Goal: Task Accomplishment & Management: Use online tool/utility

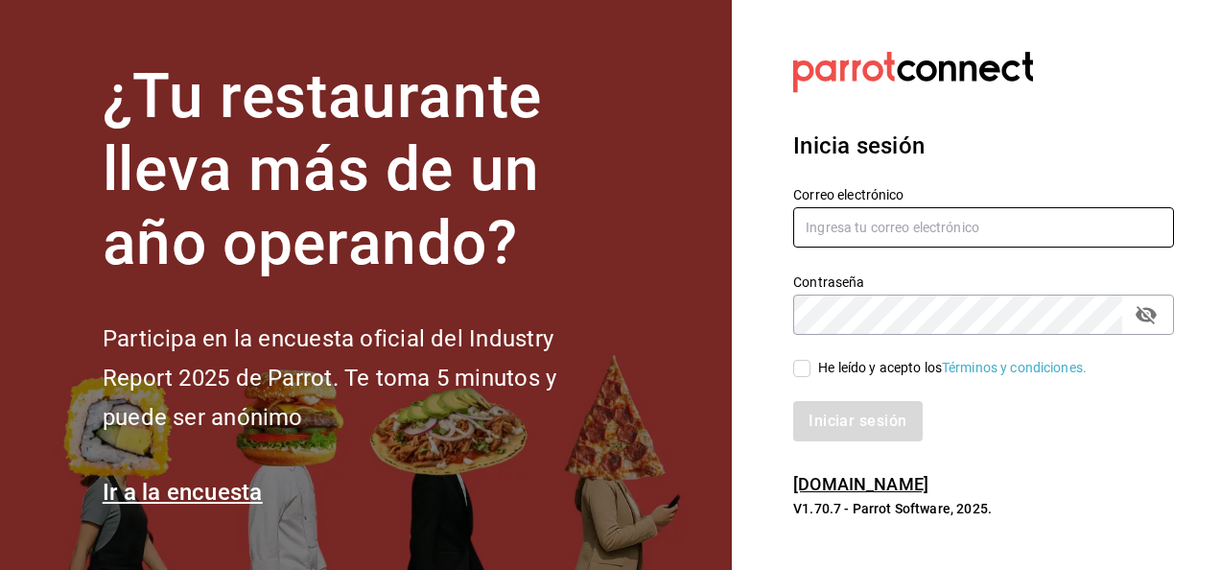
type input "javier.zepeda@grupocosteno.com"
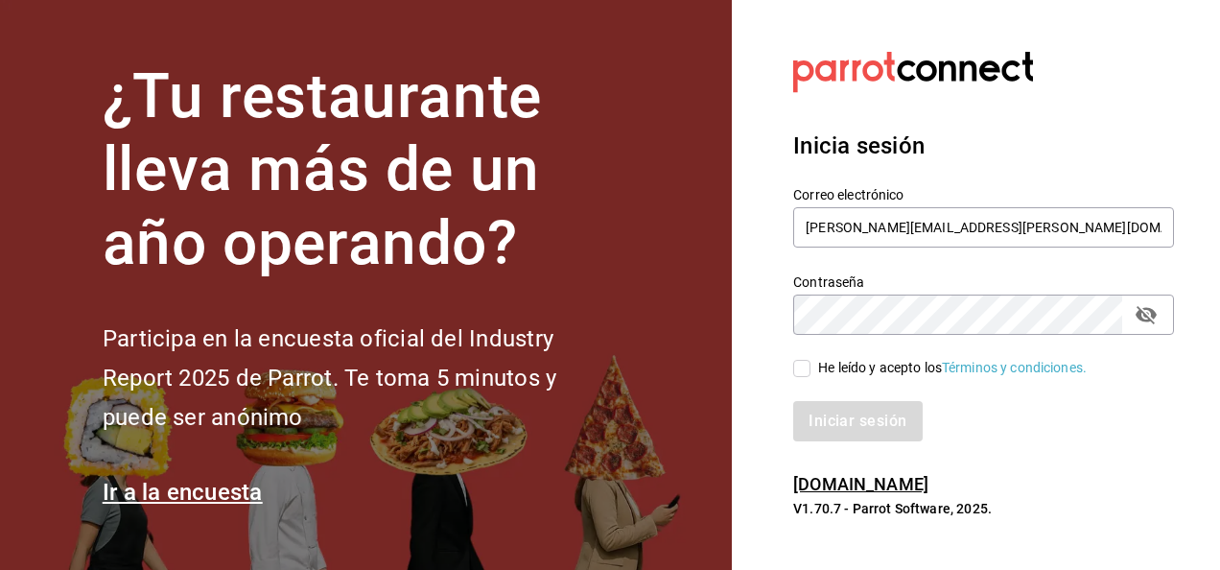
click at [804, 377] on label "He leído y acepto los Términos y condiciones." at bounding box center [941, 368] width 294 height 20
click at [804, 377] on input "He leído y acepto los Términos y condiciones." at bounding box center [802, 368] width 17 height 17
checkbox input "true"
click at [811, 407] on button "Iniciar sesión" at bounding box center [859, 421] width 130 height 40
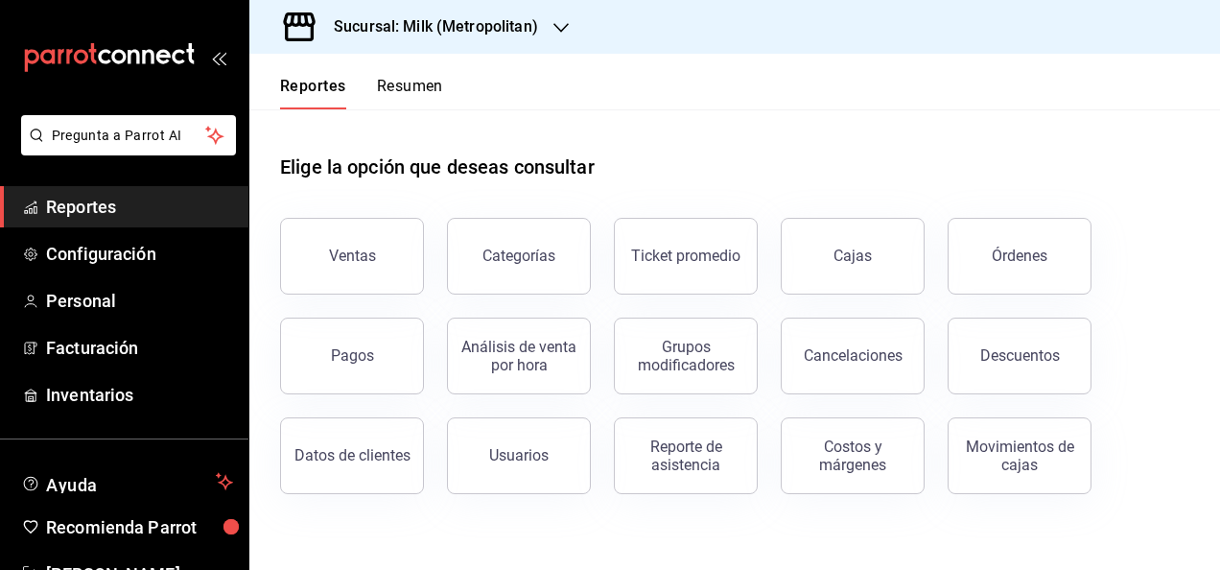
click at [530, 42] on div "Sucursal: Milk (Metropolitan)" at bounding box center [421, 27] width 312 height 54
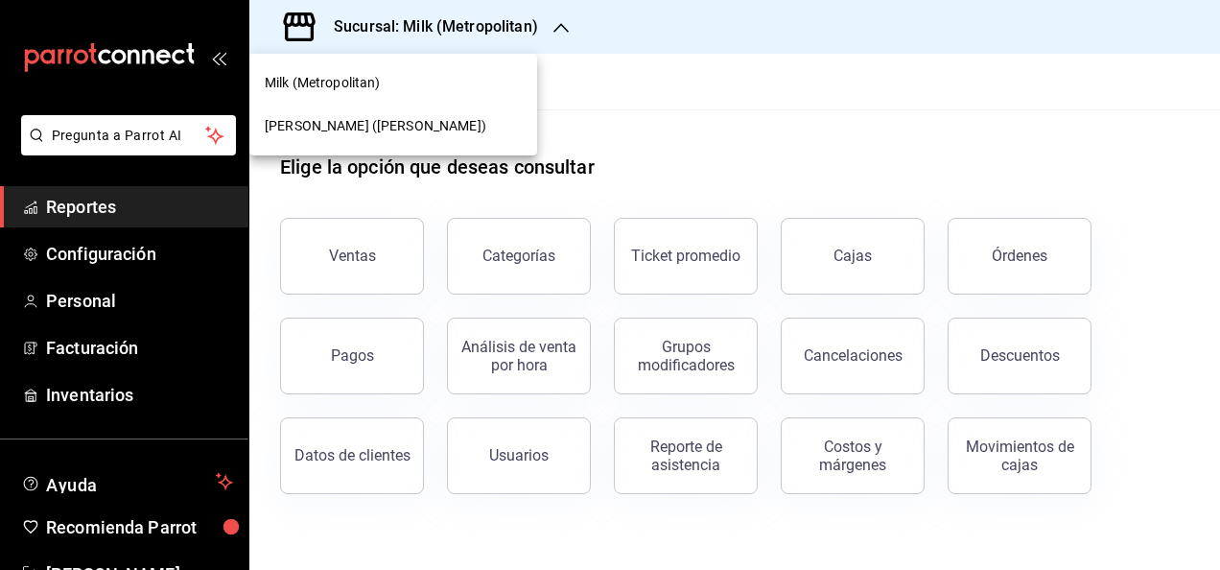
click at [402, 140] on div "[PERSON_NAME] ([PERSON_NAME])" at bounding box center [393, 126] width 288 height 43
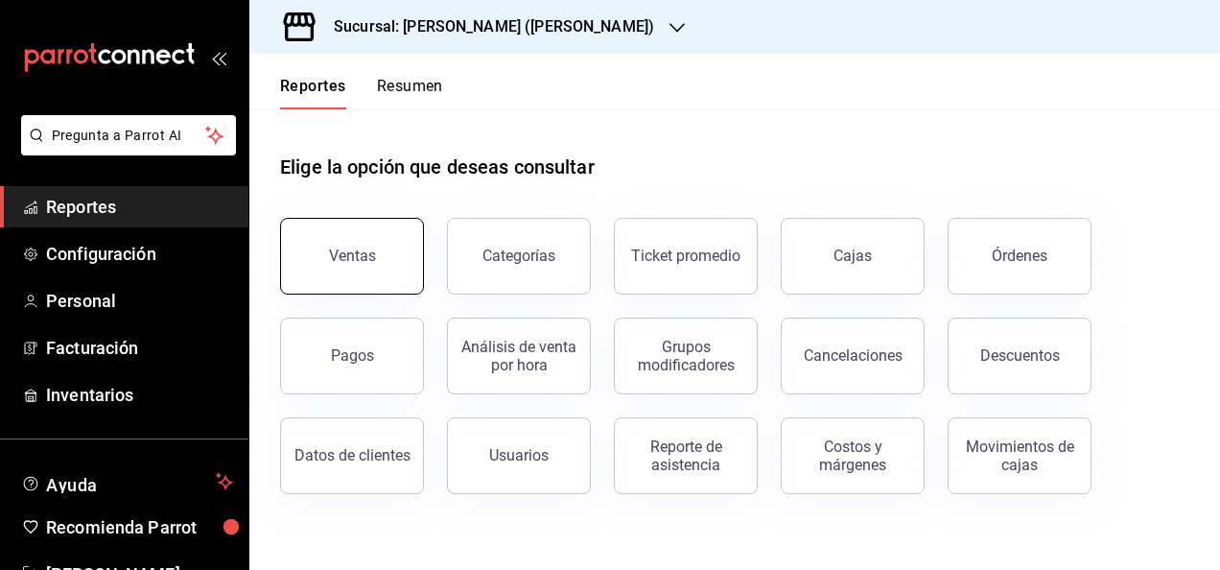
click at [383, 253] on button "Ventas" at bounding box center [352, 256] width 144 height 77
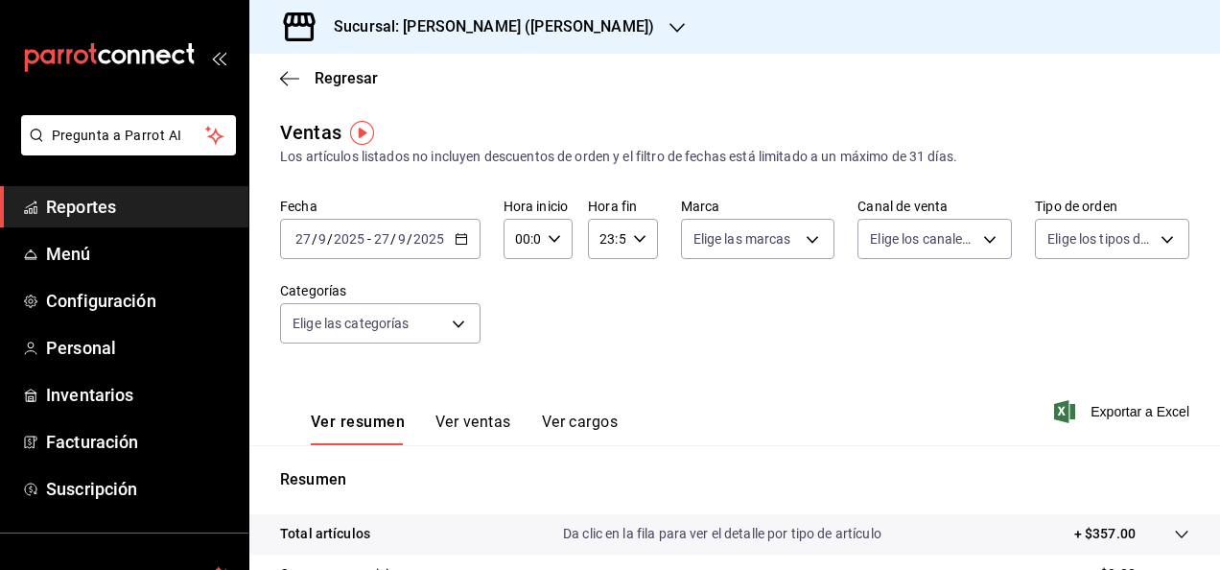
click at [462, 245] on \(Stroke\) "button" at bounding box center [462, 239] width 12 height 11
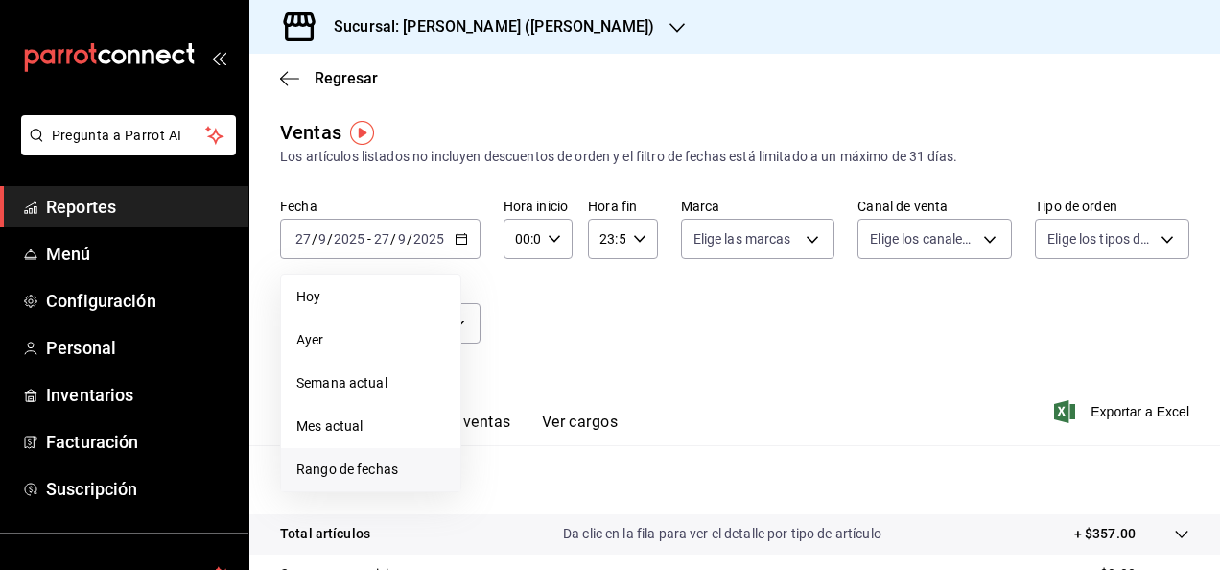
click at [361, 481] on li "Rango de fechas" at bounding box center [370, 469] width 179 height 43
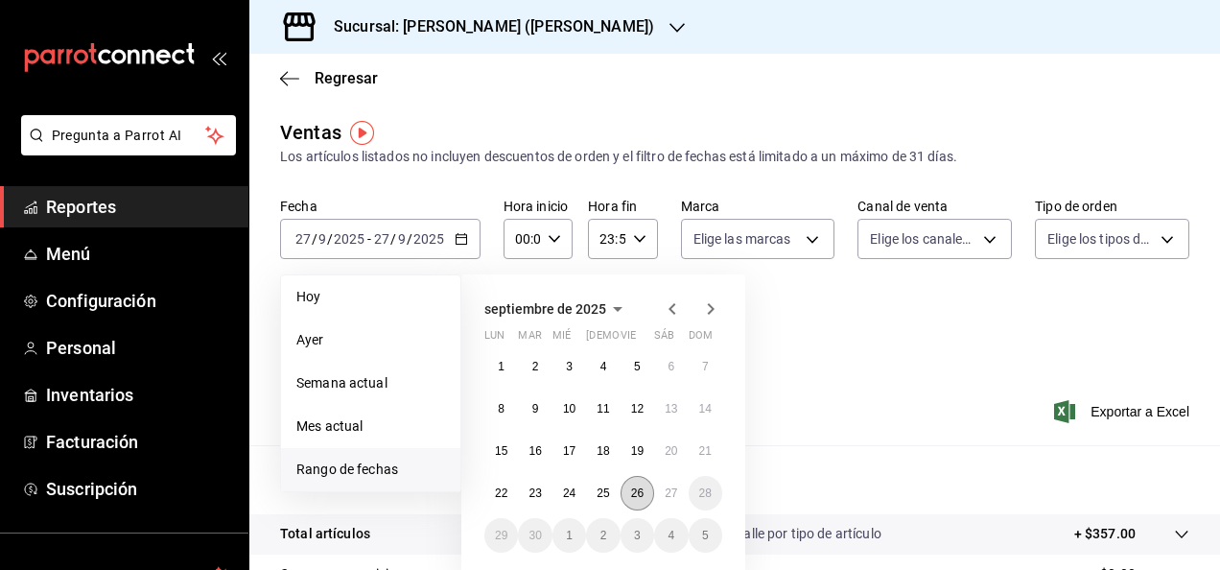
click at [643, 491] on abbr "26" at bounding box center [637, 492] width 12 height 13
click at [666, 493] on abbr "27" at bounding box center [671, 492] width 12 height 13
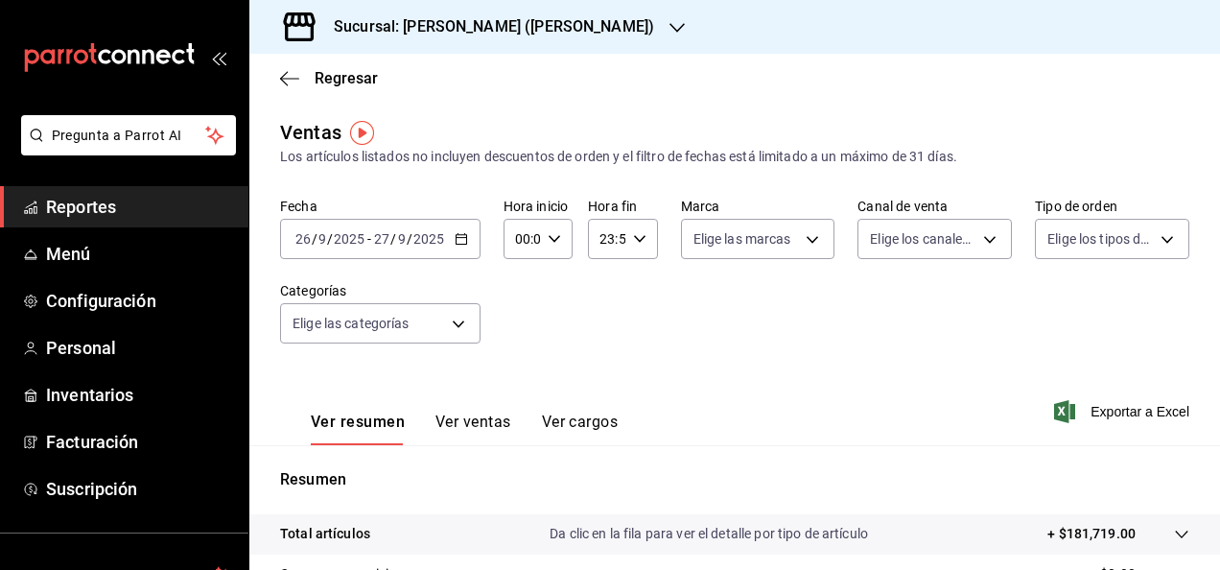
click at [554, 234] on icon "button" at bounding box center [554, 238] width 13 height 13
click at [520, 340] on div "00 01 02 03 04 05 06 07 08 09 10 11 12 13 14 15 16 17 18 19 20 21 22 23" at bounding box center [519, 342] width 35 height 154
click at [520, 340] on button "05" at bounding box center [519, 326] width 27 height 38
type input "05:00"
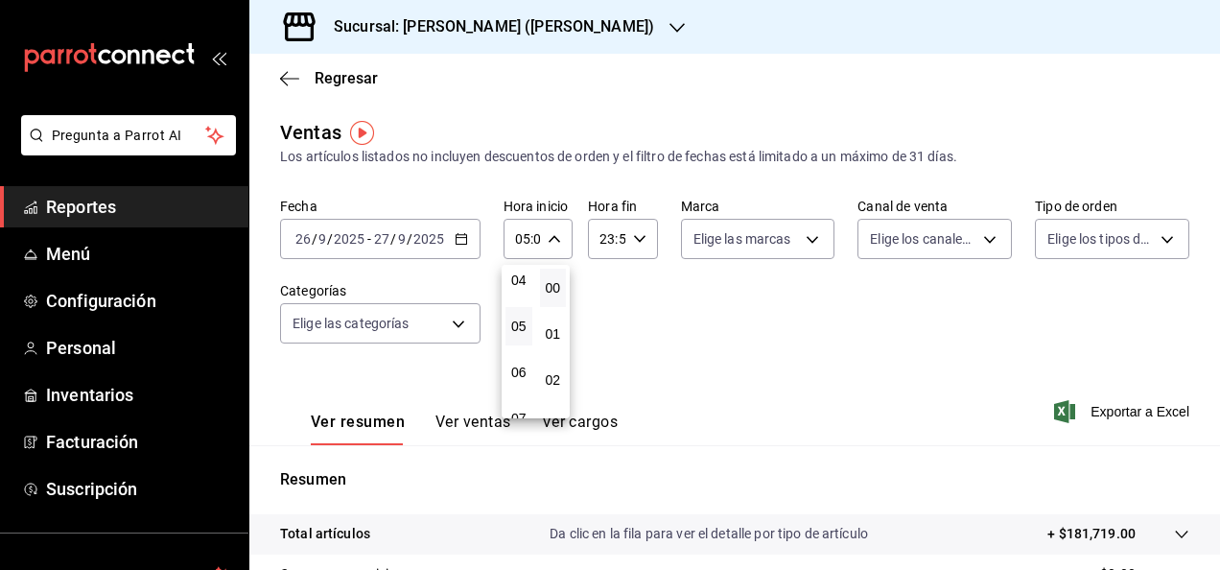
drag, startPoint x: 646, startPoint y: 251, endPoint x: 641, endPoint y: 240, distance: 12.5
click at [641, 240] on div at bounding box center [610, 285] width 1220 height 570
click at [641, 240] on div "23:59 Hora fin" at bounding box center [622, 239] width 69 height 40
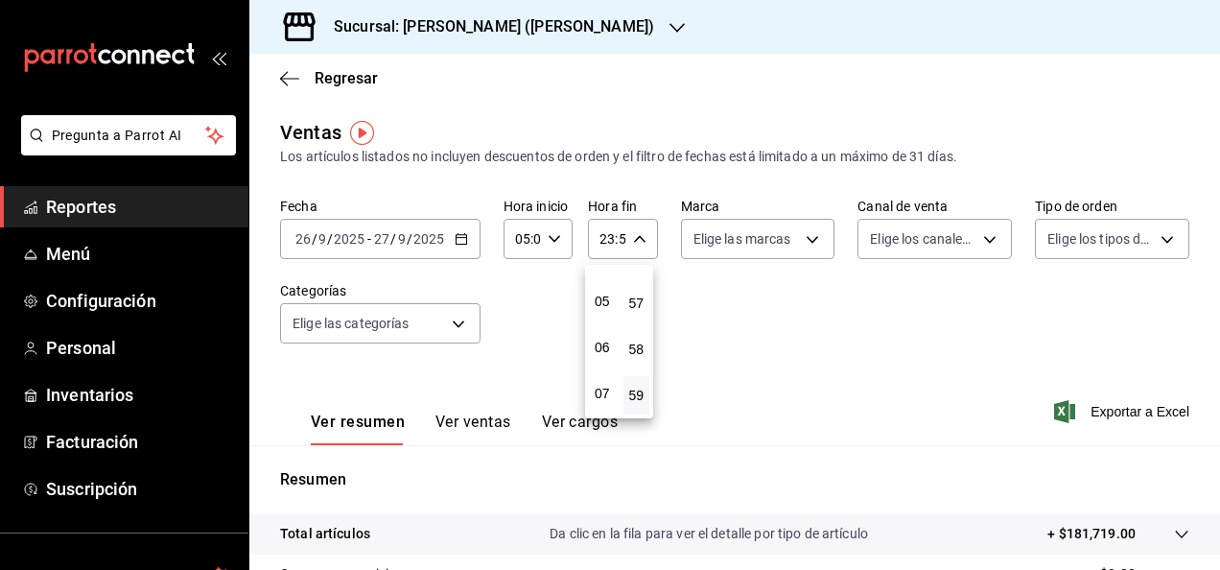
scroll to position [184, 0]
click at [606, 310] on div "00 01 02 03 04 05 06 07 08 09 10 11 12 13 14 15 16 17 18 19 20 21 22 23" at bounding box center [602, 342] width 35 height 154
click at [606, 325] on button "05" at bounding box center [602, 334] width 27 height 38
type input "05:59"
drag, startPoint x: 1215, startPoint y: 271, endPoint x: 1215, endPoint y: 355, distance: 84.4
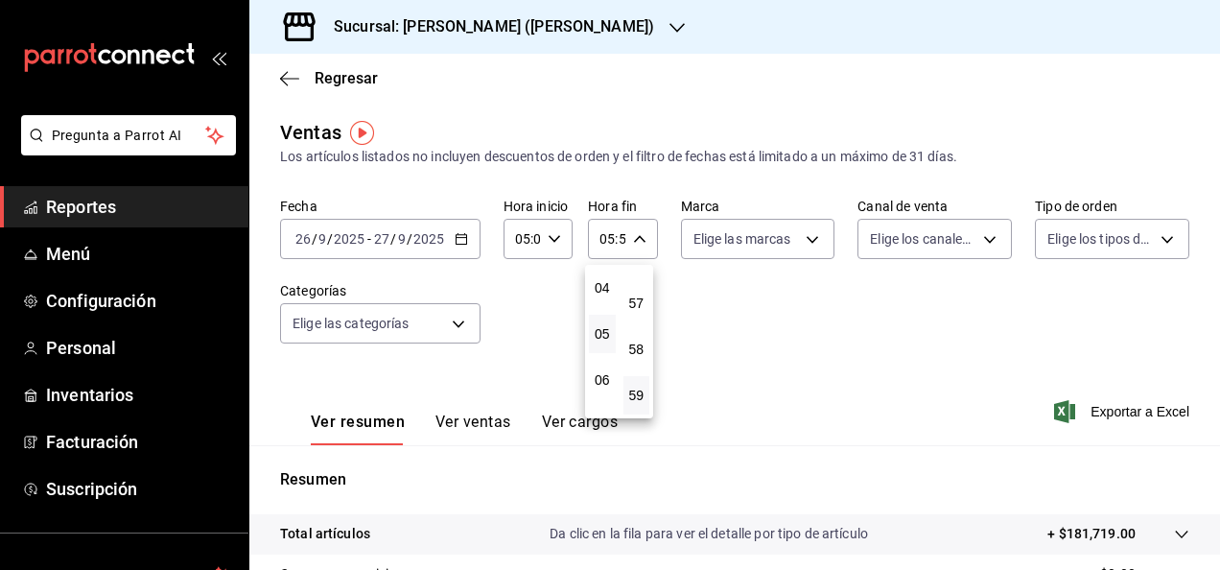
click at [1215, 355] on div at bounding box center [610, 285] width 1220 height 570
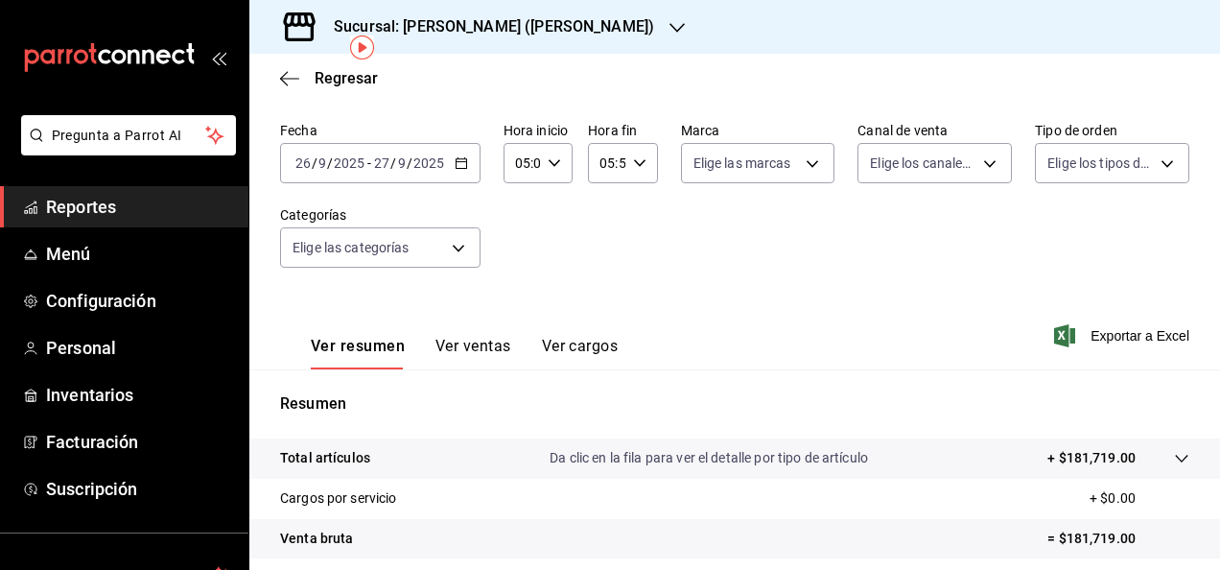
scroll to position [91, 0]
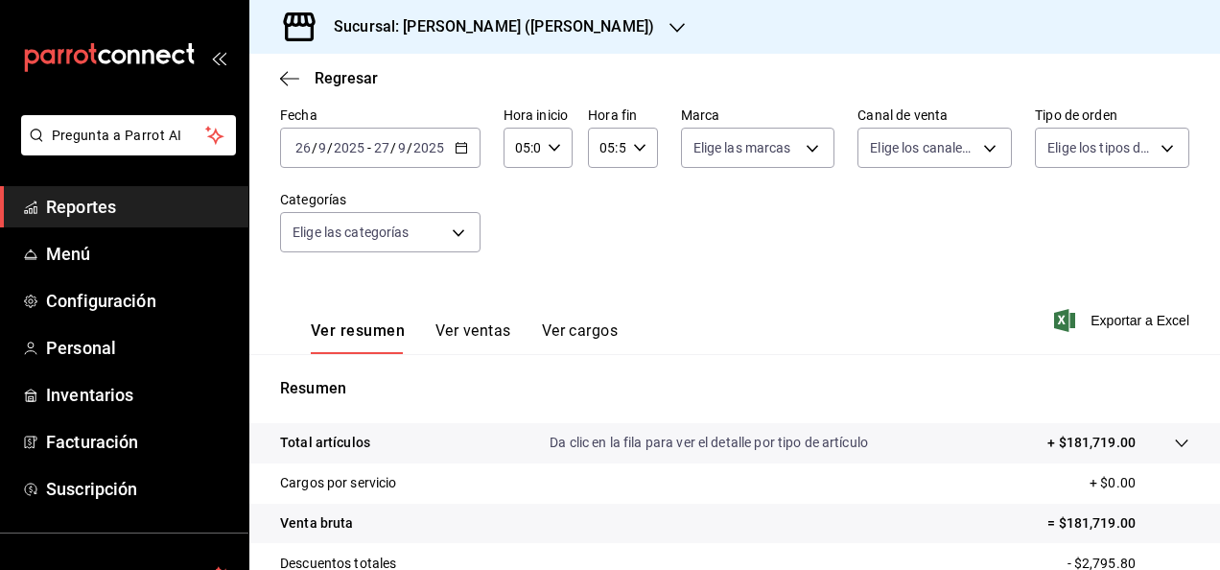
click at [1174, 446] on icon at bounding box center [1181, 443] width 15 height 15
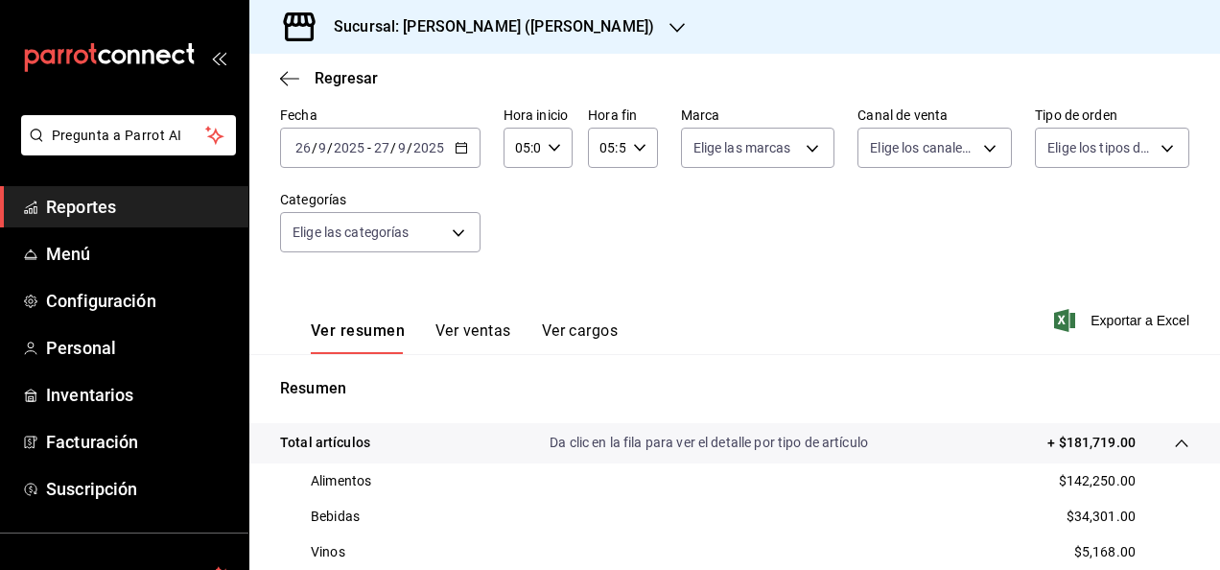
click at [449, 146] on div "2025-09-26 26 / 9 / 2025 - 2025-09-27 27 / 9 / 2025" at bounding box center [380, 148] width 201 height 40
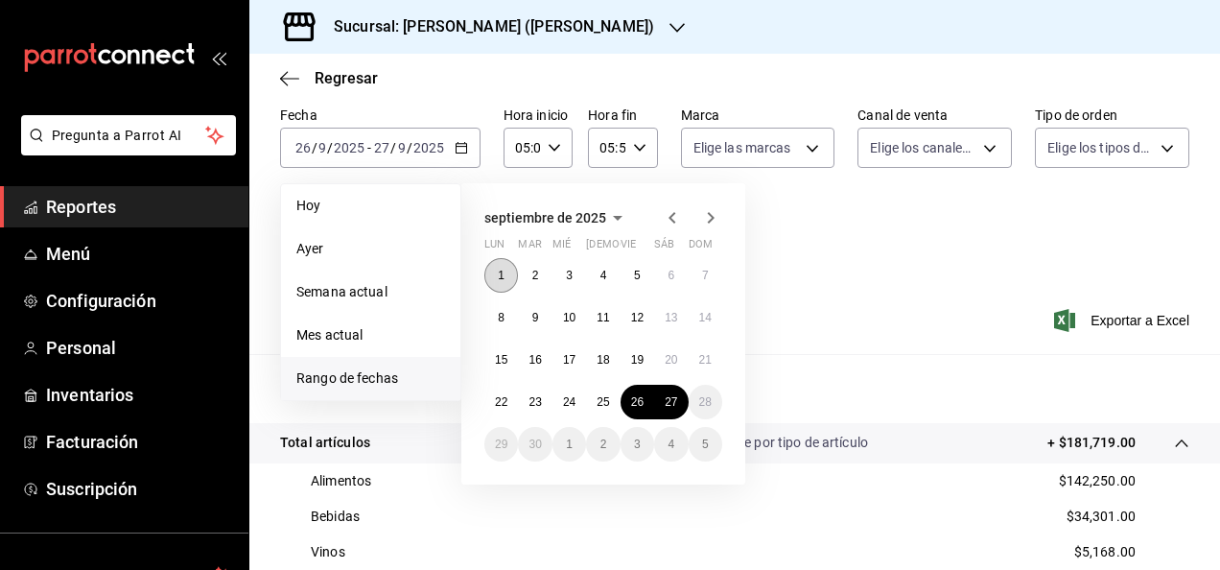
click at [495, 264] on button "1" at bounding box center [502, 275] width 34 height 35
click at [662, 407] on button "27" at bounding box center [671, 402] width 34 height 35
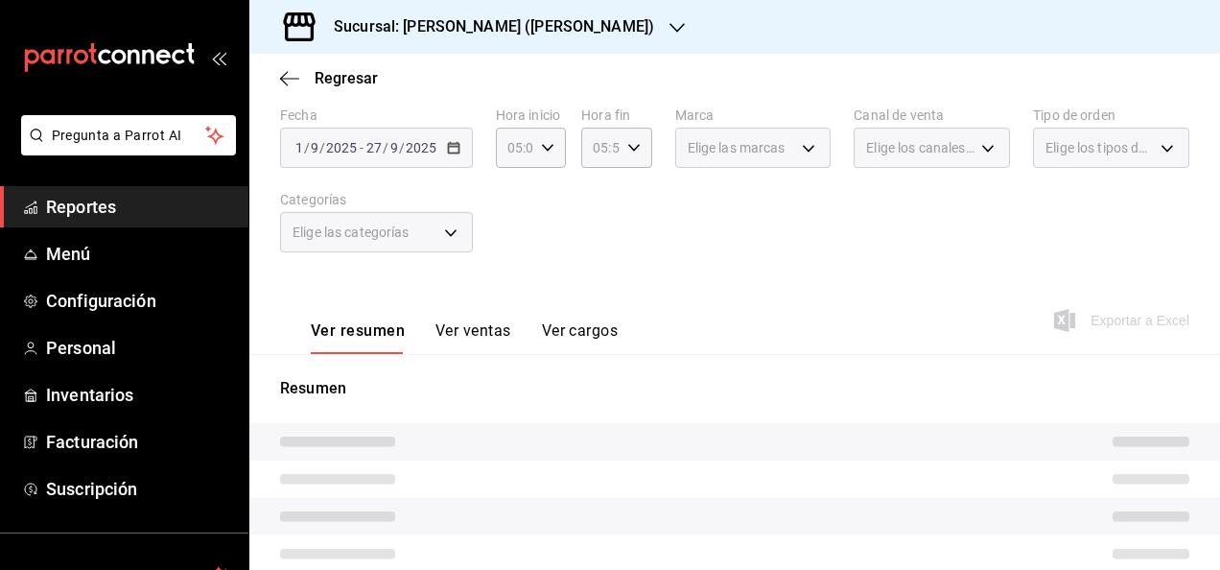
click at [950, 134] on div "Elige los canales de venta" at bounding box center [932, 148] width 156 height 40
click at [967, 144] on div "Elige los canales de venta" at bounding box center [932, 148] width 156 height 40
click at [979, 149] on div "Elige los canales de venta" at bounding box center [932, 148] width 156 height 40
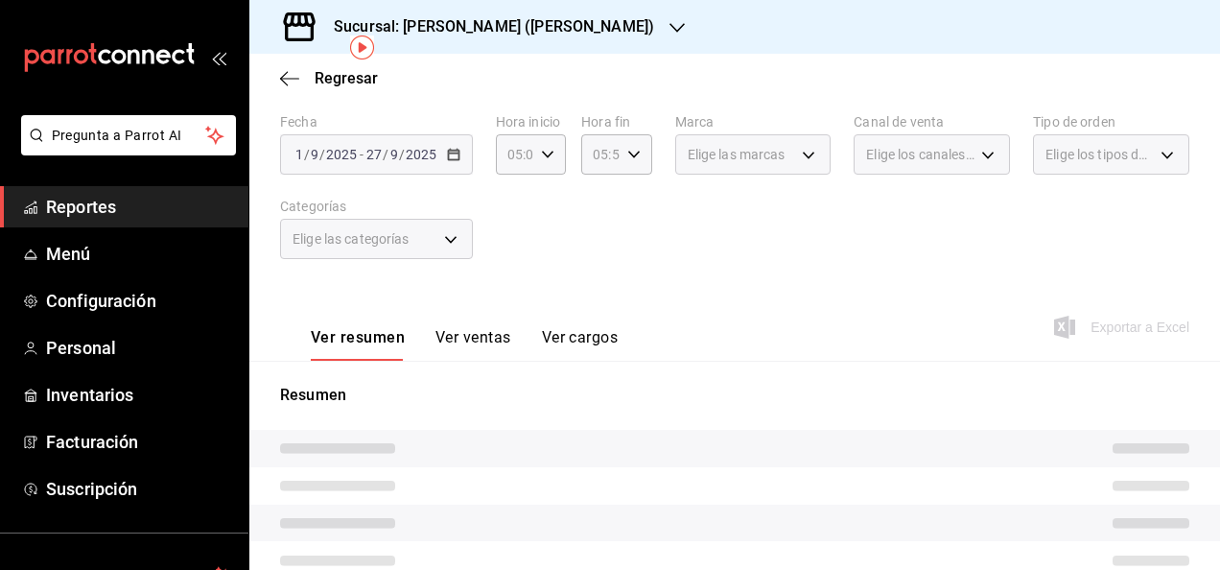
click at [1144, 157] on div "Elige los tipos de orden" at bounding box center [1111, 154] width 156 height 40
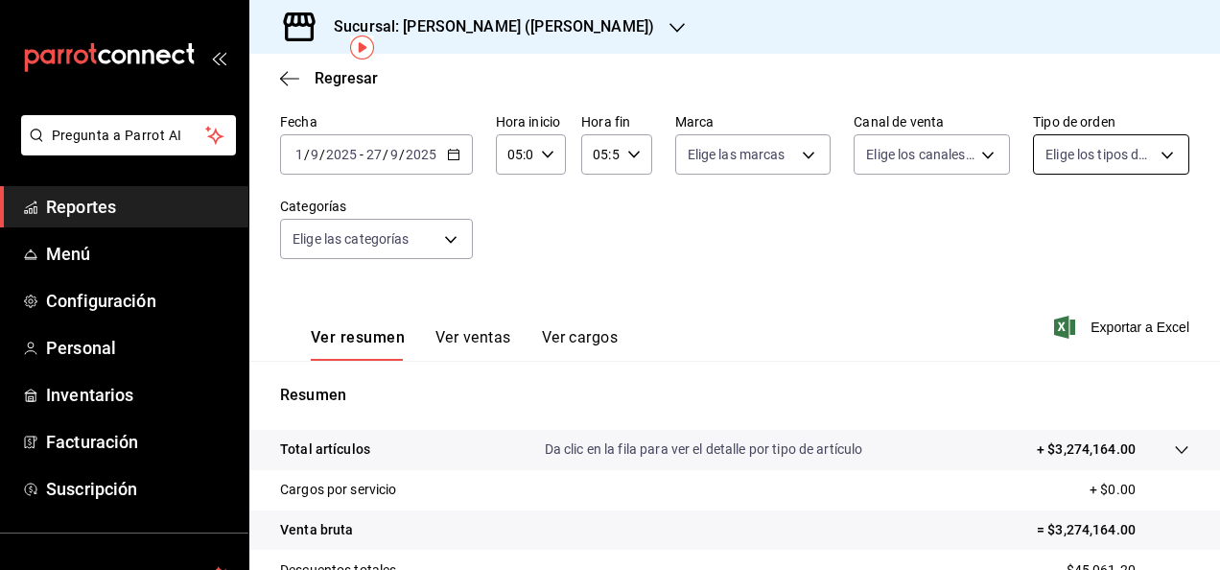
click at [1144, 157] on body "Pregunta a Parrot AI Reportes Menú Configuración Personal Inventarios Facturaci…" at bounding box center [610, 285] width 1220 height 570
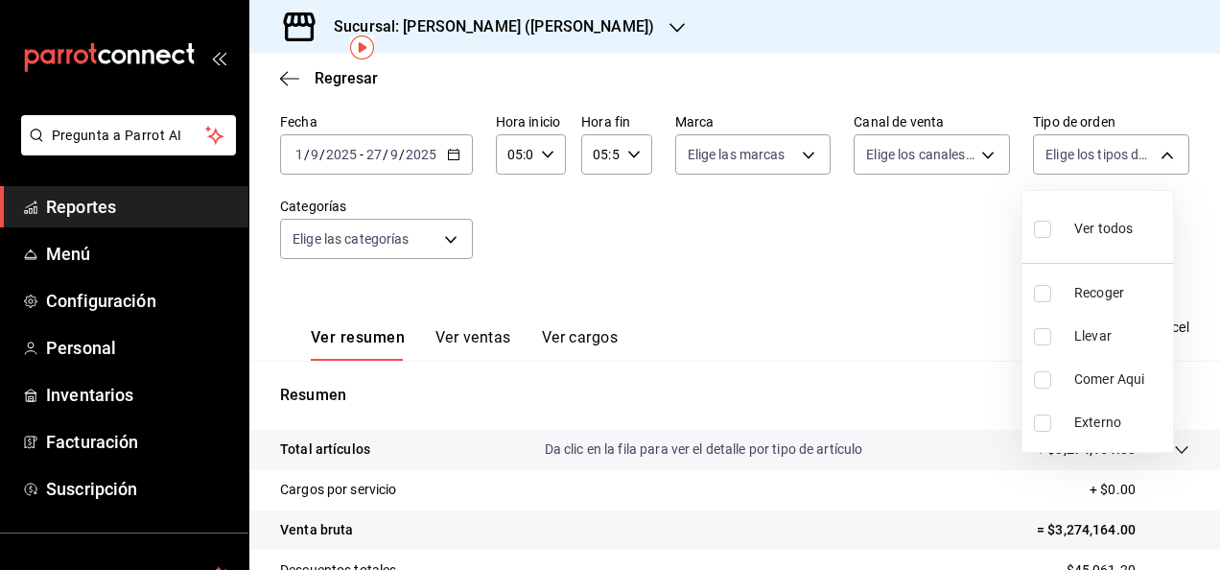
click at [1046, 287] on input "checkbox" at bounding box center [1042, 293] width 17 height 17
checkbox input "true"
type input "e22fa5c9-a89e-41b0-8860-3ae797de52dc"
click at [1042, 334] on input "checkbox" at bounding box center [1042, 336] width 17 height 17
checkbox input "true"
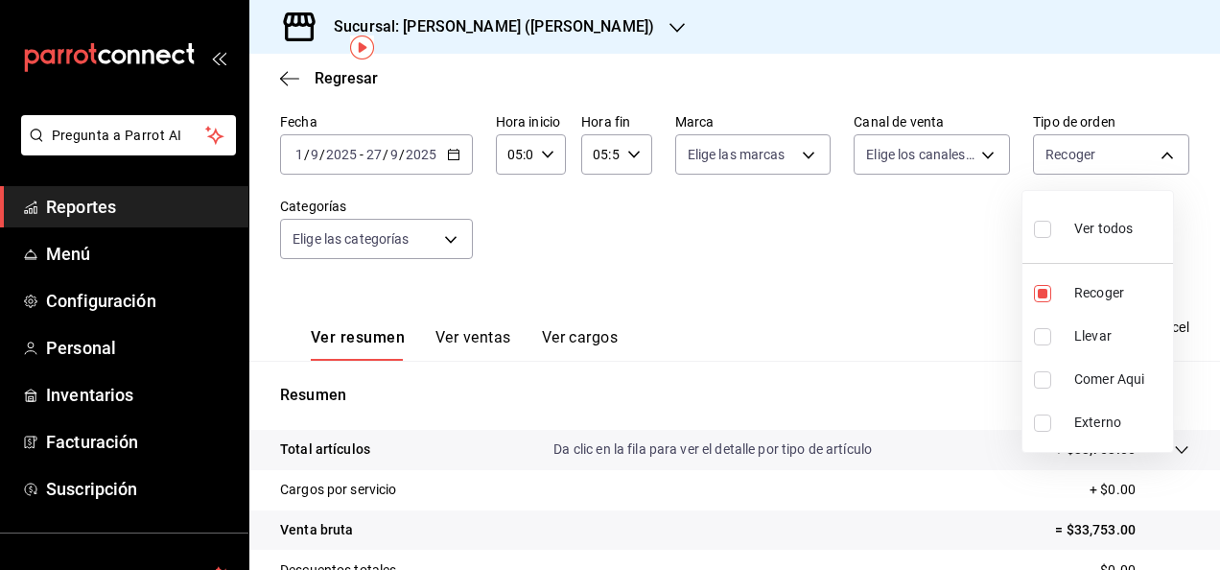
type input "e22fa5c9-a89e-41b0-8860-3ae797de52dc,d5ed7011-f835-4d0c-a8fc-5f0f01446209"
click at [1039, 418] on input "checkbox" at bounding box center [1042, 423] width 17 height 17
checkbox input "true"
type input "e22fa5c9-a89e-41b0-8860-3ae797de52dc,d5ed7011-f835-4d0c-a8fc-5f0f01446209,EXTER…"
click at [948, 343] on div at bounding box center [610, 285] width 1220 height 570
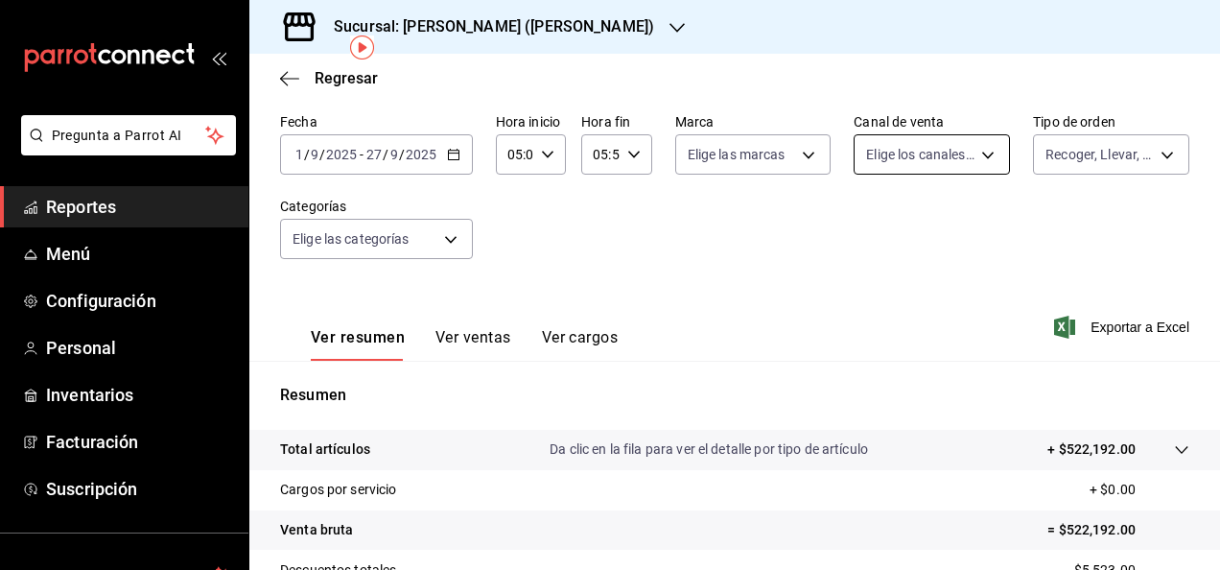
click at [976, 146] on body "Pregunta a Parrot AI Reportes Menú Configuración Personal Inventarios Facturaci…" at bounding box center [610, 285] width 1220 height 570
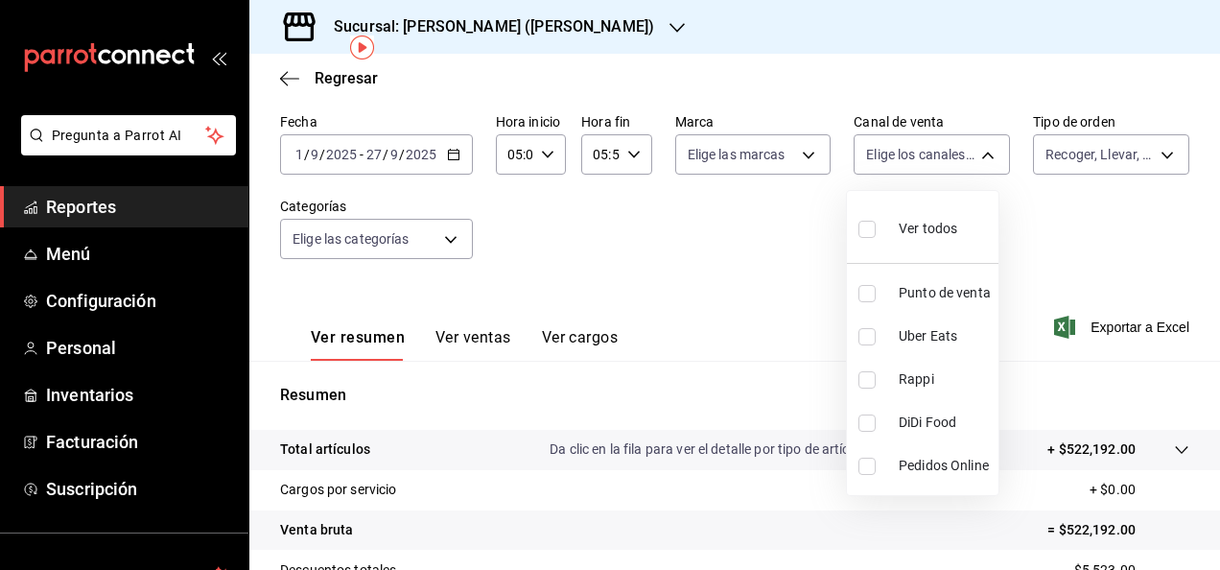
click at [1044, 225] on div at bounding box center [610, 285] width 1220 height 570
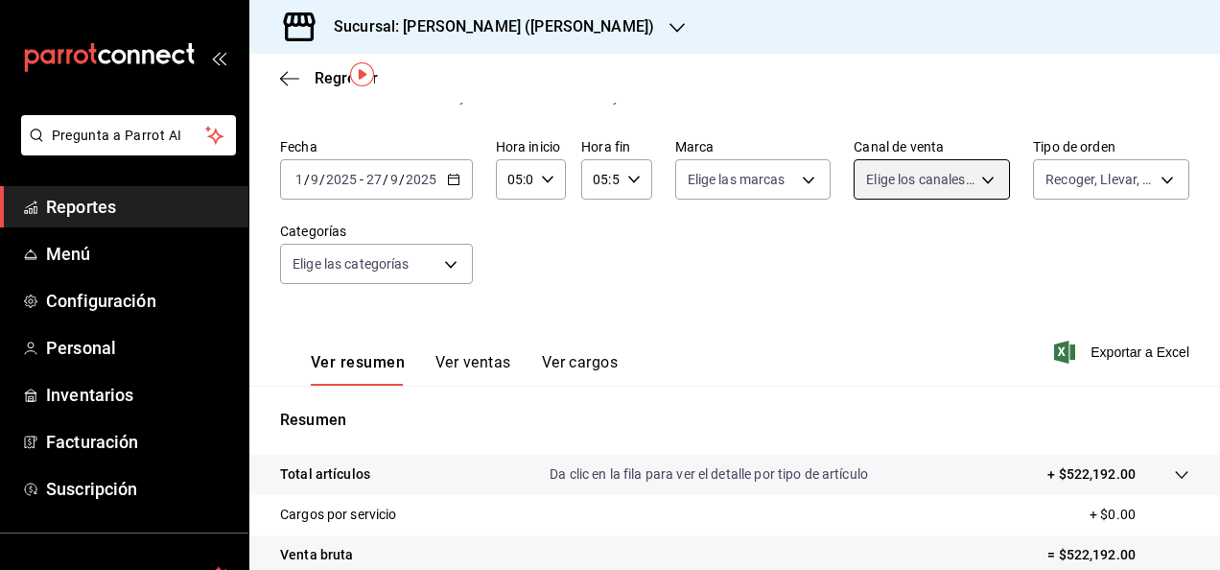
scroll to position [58, 0]
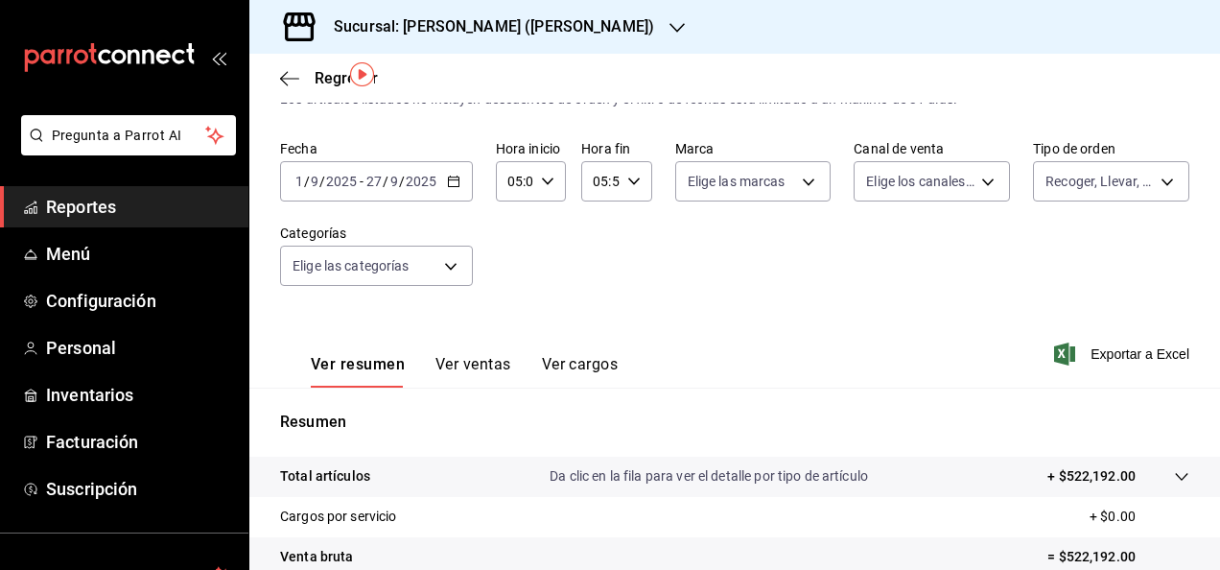
click at [1089, 203] on div "Fecha 2025-09-01 1 / 9 / 2025 - 2025-09-27 27 / 9 / 2025 Hora inicio 05:00 Hora…" at bounding box center [735, 224] width 910 height 169
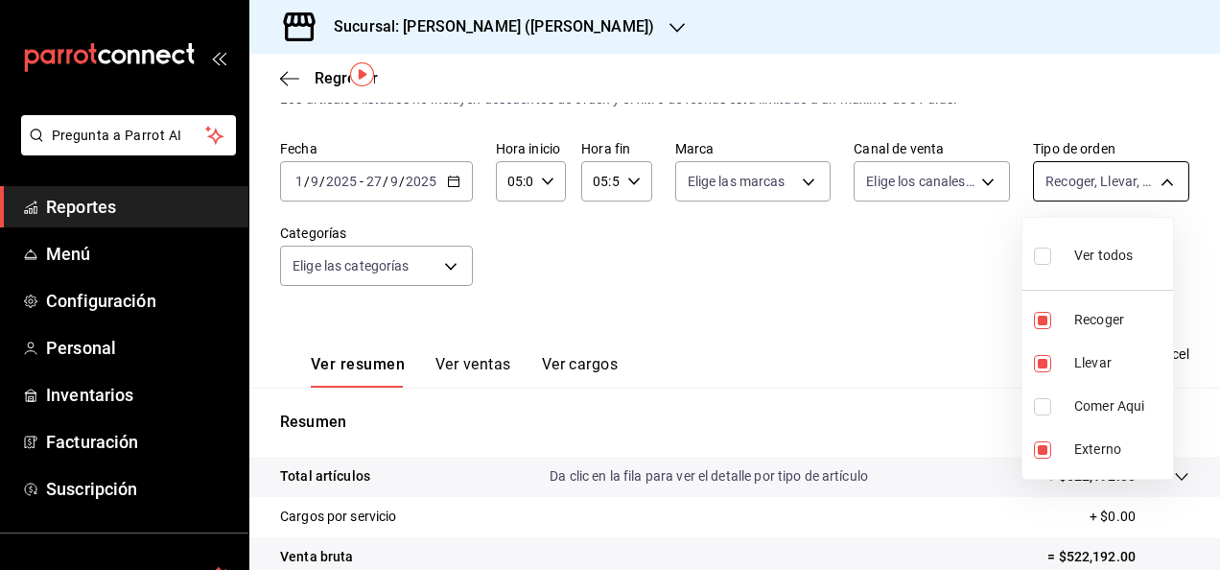
click at [1081, 186] on body "Pregunta a Parrot AI Reportes Menú Configuración Personal Inventarios Facturaci…" at bounding box center [610, 285] width 1220 height 570
click at [1052, 312] on label at bounding box center [1046, 320] width 25 height 17
click at [1052, 312] on input "checkbox" at bounding box center [1042, 320] width 17 height 17
checkbox input "true"
type input "d5ed7011-f835-4d0c-a8fc-5f0f01446209,EXTERNAL,e22fa5c9-a89e-41b0-8860-3ae797de5…"
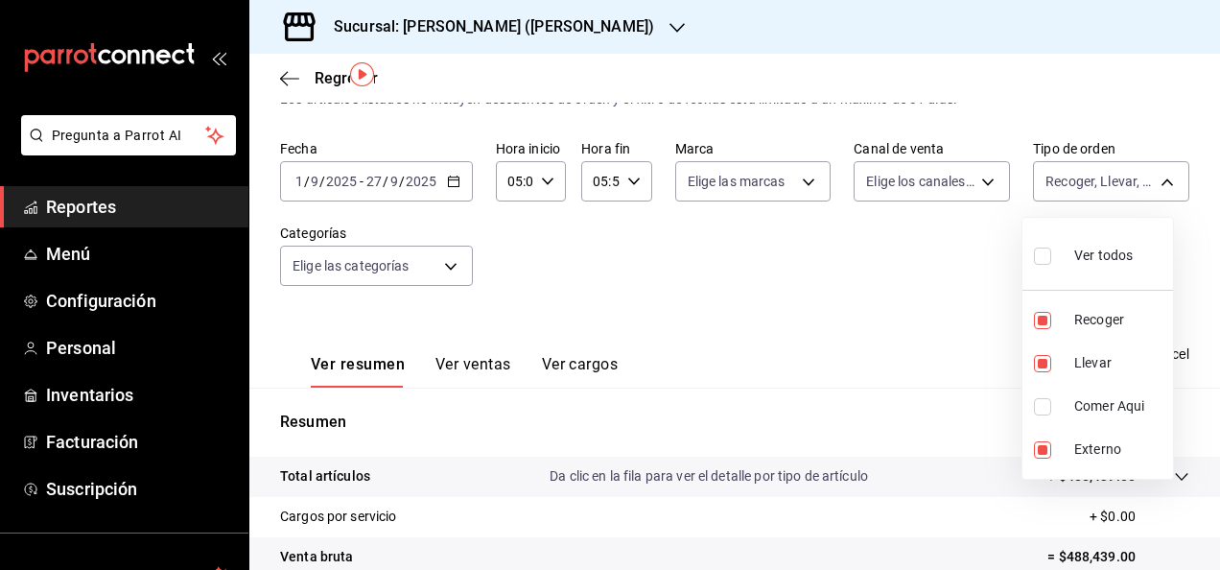
click at [1047, 361] on input "checkbox" at bounding box center [1042, 363] width 17 height 17
checkbox input "false"
type input "EXTERNAL,e22fa5c9-a89e-41b0-8860-3ae797de52dc"
click at [1042, 320] on input "checkbox" at bounding box center [1042, 320] width 17 height 17
checkbox input "false"
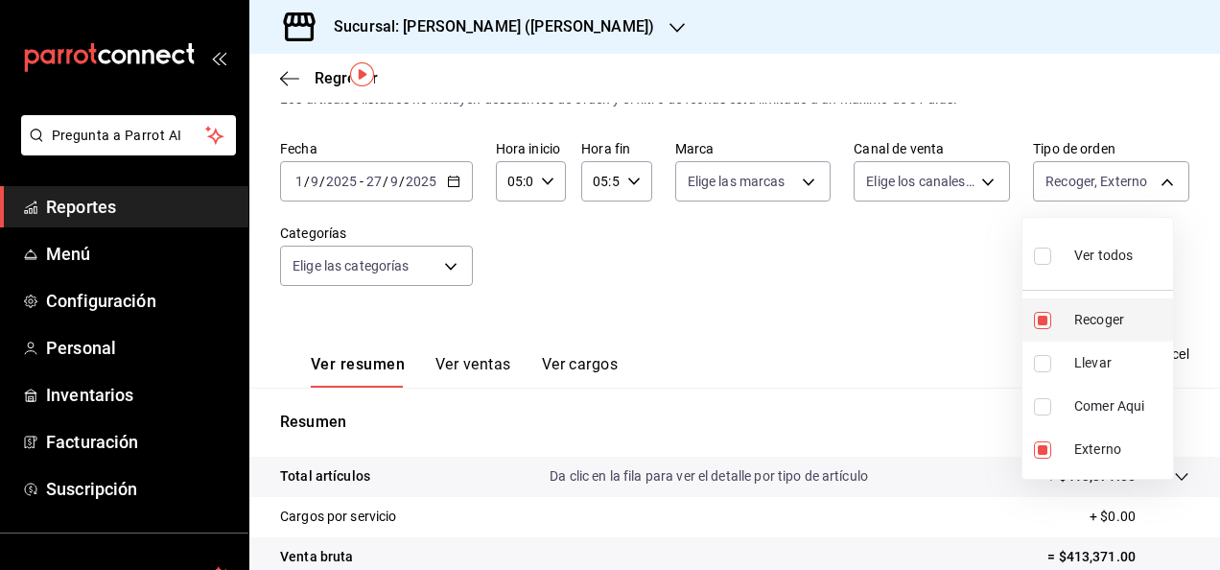
type input "EXTERNAL"
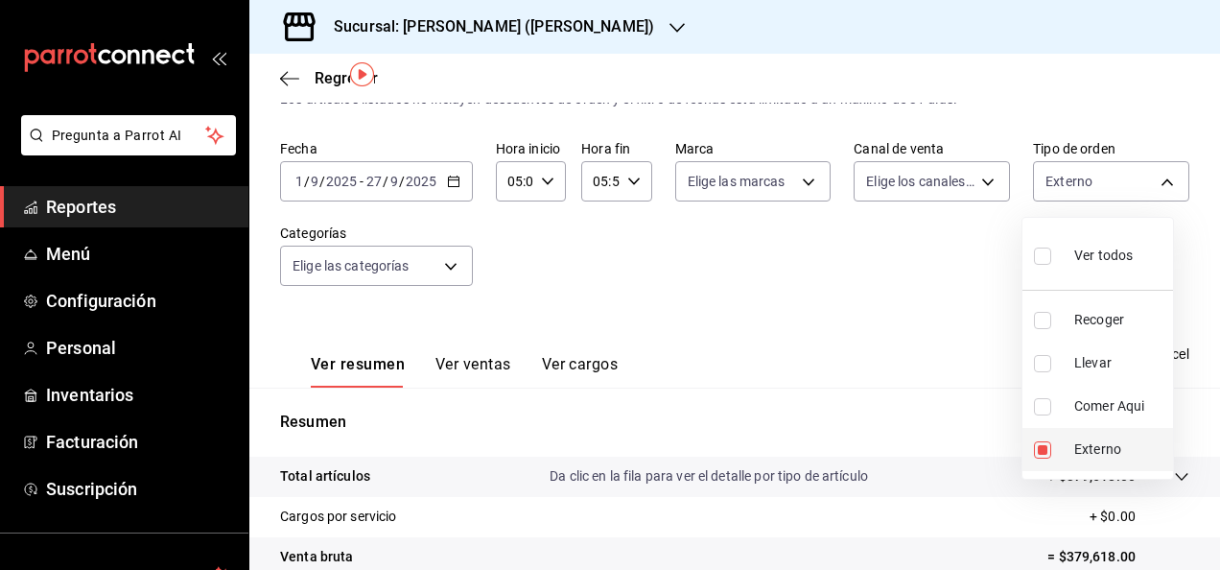
click at [1045, 453] on input "checkbox" at bounding box center [1042, 449] width 17 height 17
checkbox input "false"
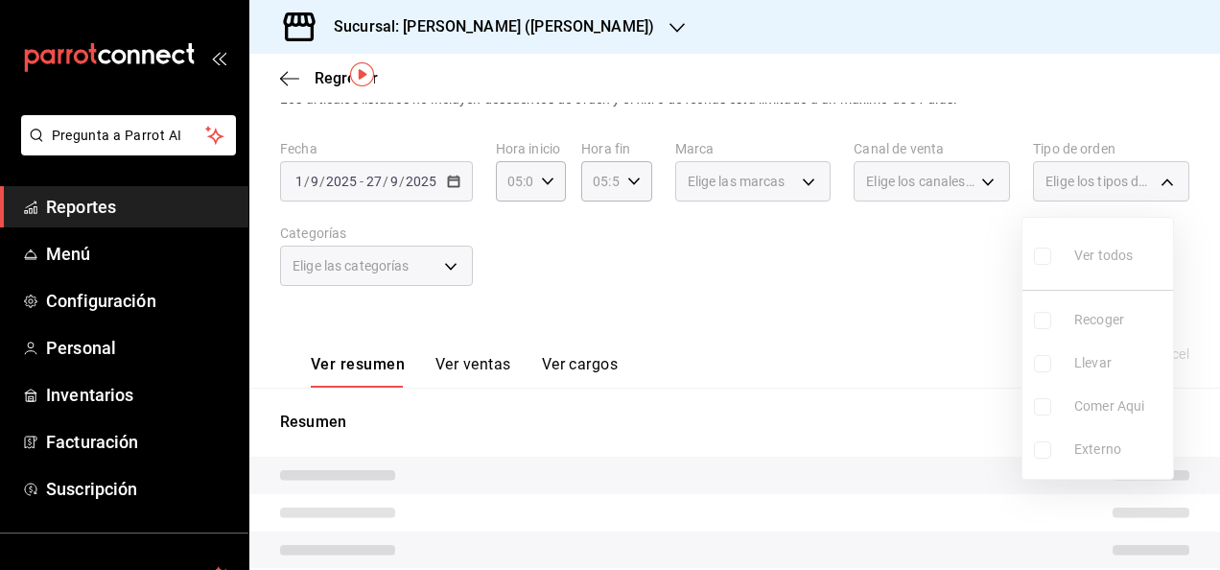
click at [957, 388] on div at bounding box center [610, 285] width 1220 height 570
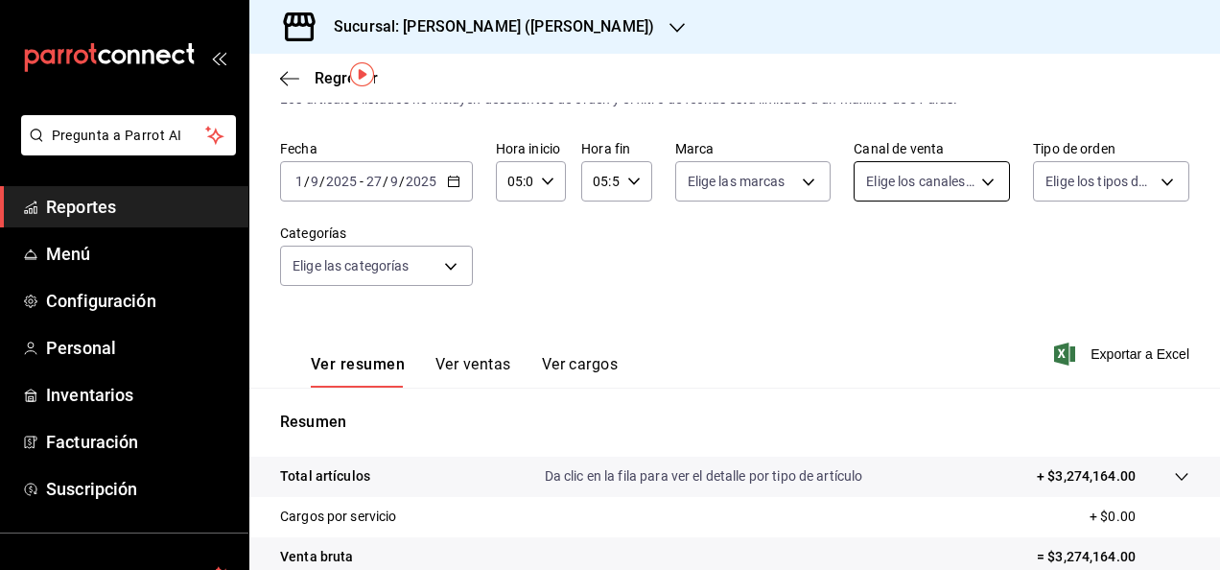
click at [975, 175] on body "Pregunta a Parrot AI Reportes Menú Configuración Personal Inventarios Facturaci…" at bounding box center [610, 285] width 1220 height 570
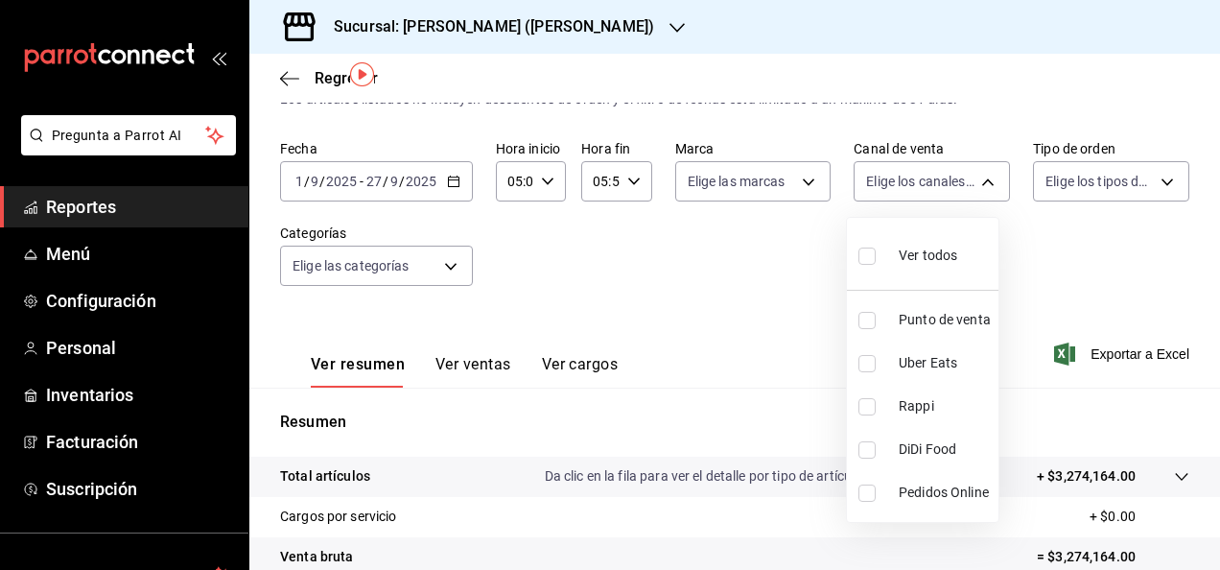
click at [865, 359] on input "checkbox" at bounding box center [867, 363] width 17 height 17
checkbox input "true"
type input "UBER_EATS"
click at [1094, 310] on div at bounding box center [610, 285] width 1220 height 570
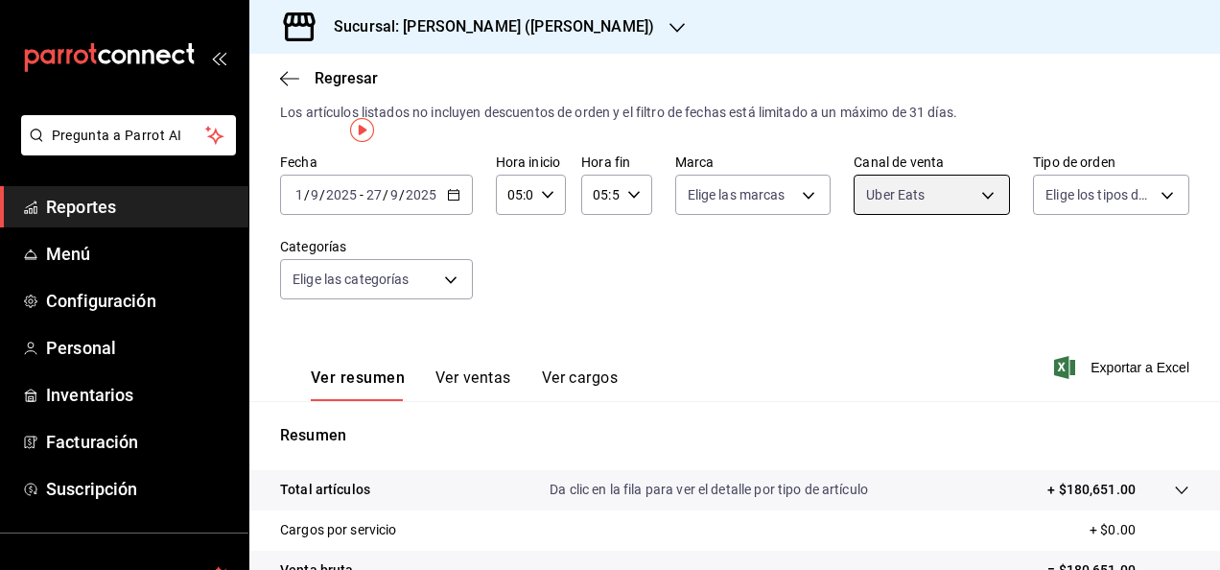
scroll to position [2, 0]
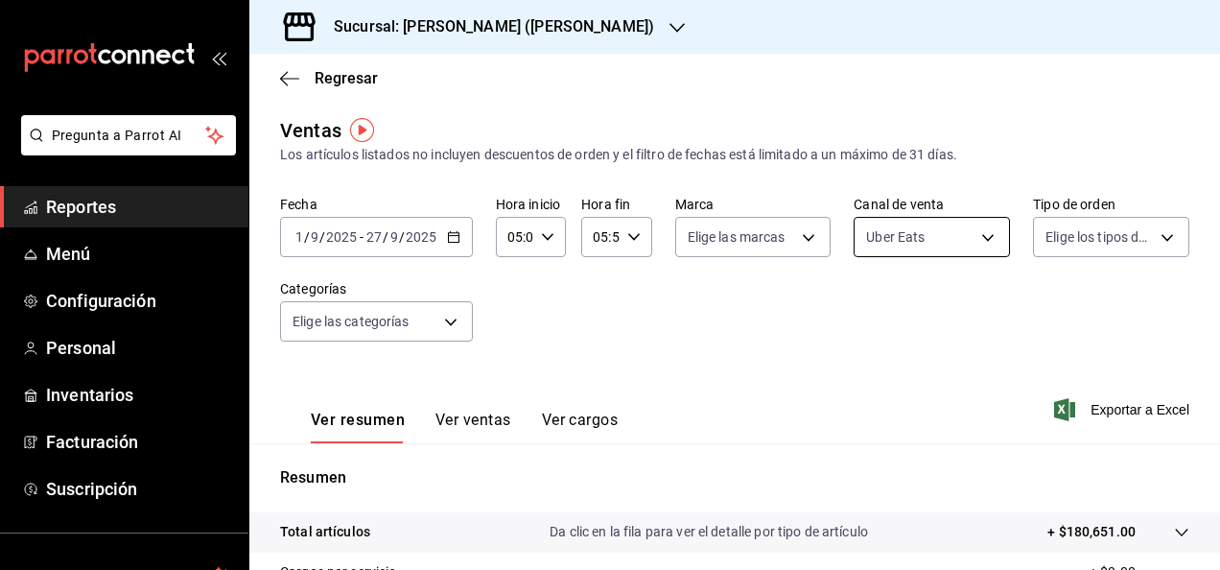
click at [967, 234] on body "Pregunta a Parrot AI Reportes Menú Configuración Personal Inventarios Facturaci…" at bounding box center [610, 285] width 1220 height 570
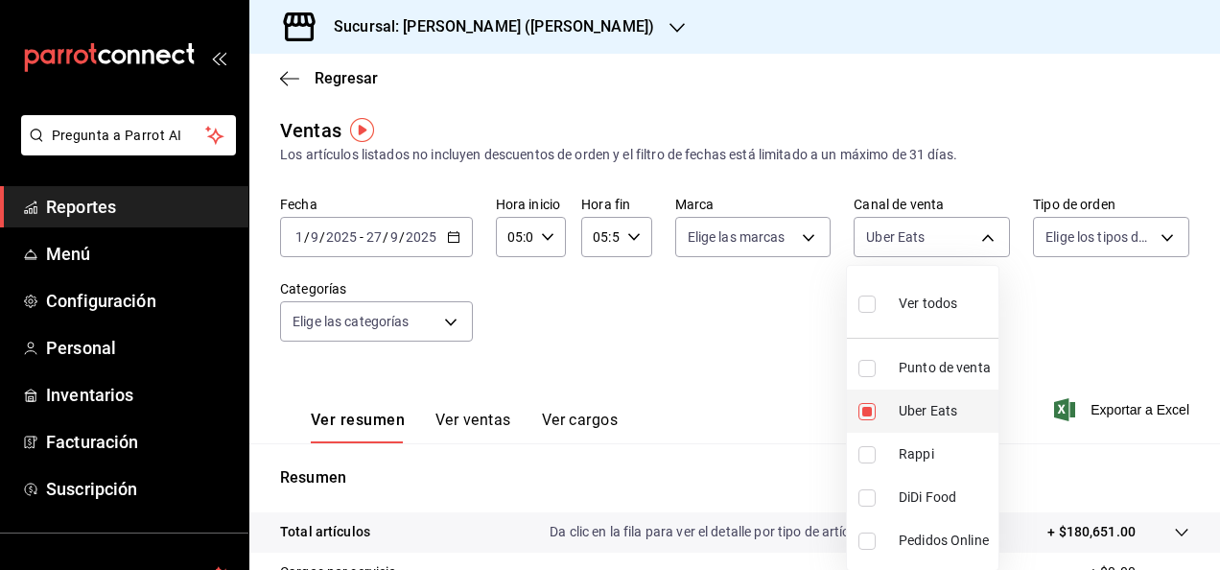
click at [867, 403] on input "checkbox" at bounding box center [867, 411] width 17 height 17
checkbox input "false"
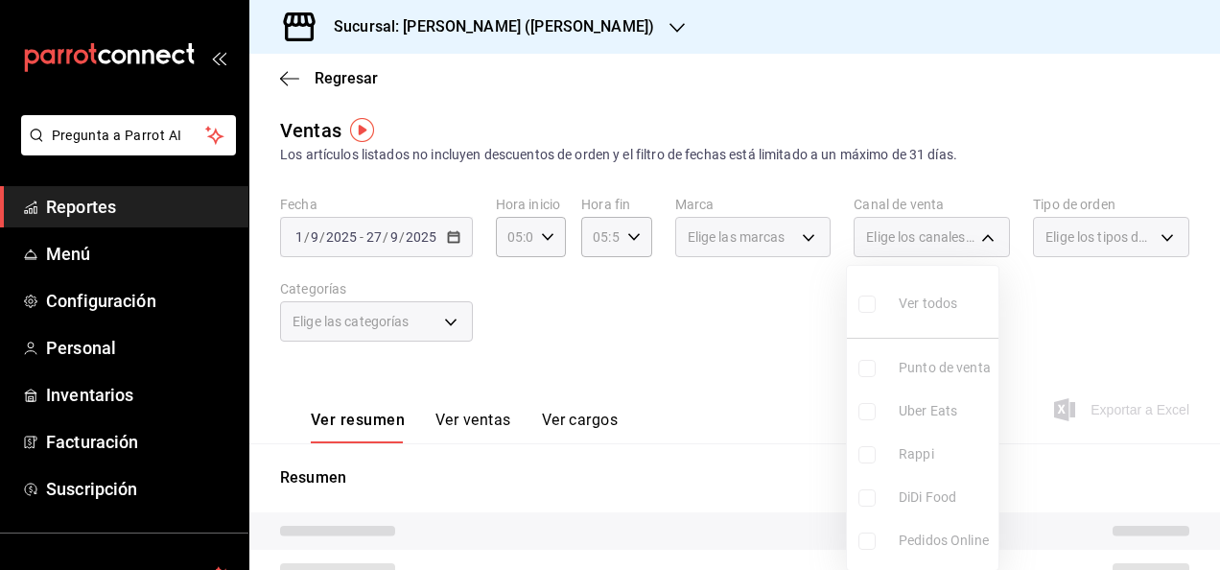
click at [865, 457] on ul "Ver todos Punto de venta Uber Eats Rappi DiDi Food Pedidos Online" at bounding box center [923, 418] width 152 height 304
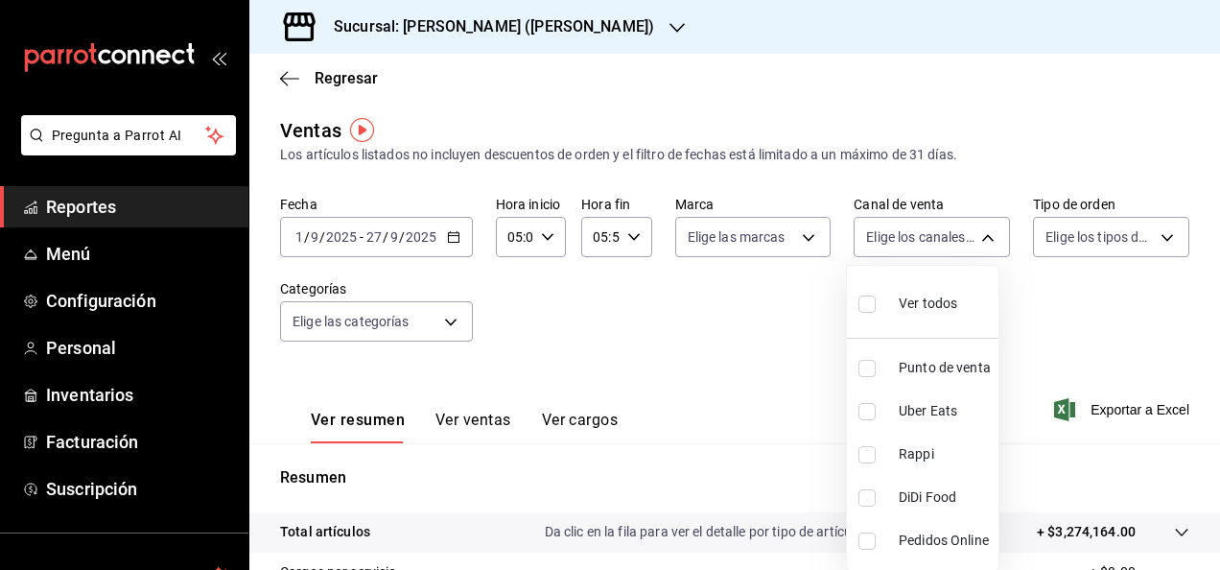
click at [865, 457] on input "checkbox" at bounding box center [867, 454] width 17 height 17
checkbox input "true"
type input "RAPPI"
